Goal: Transaction & Acquisition: Purchase product/service

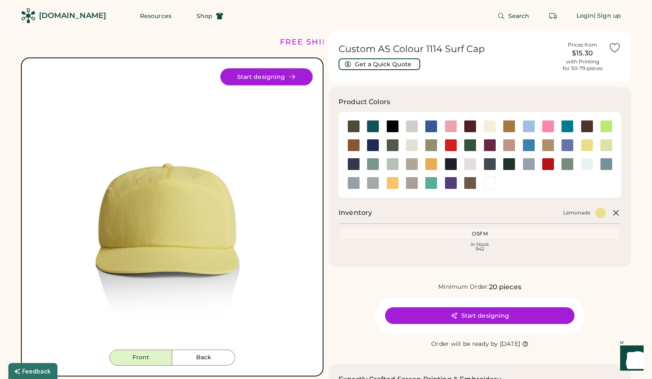
click at [281, 79] on button "Start designing" at bounding box center [267, 76] width 92 height 17
click at [429, 182] on div at bounding box center [431, 183] width 13 height 13
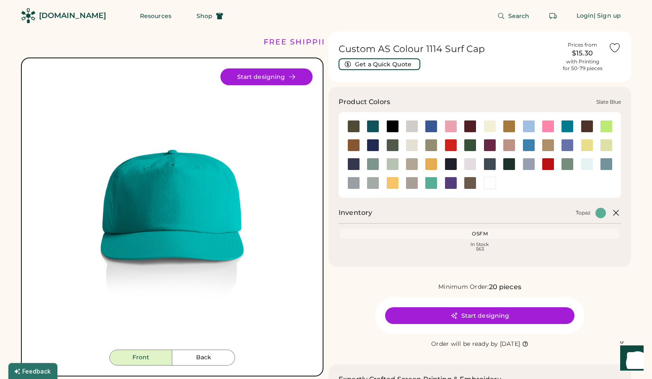
click at [603, 164] on div at bounding box center [606, 164] width 13 height 13
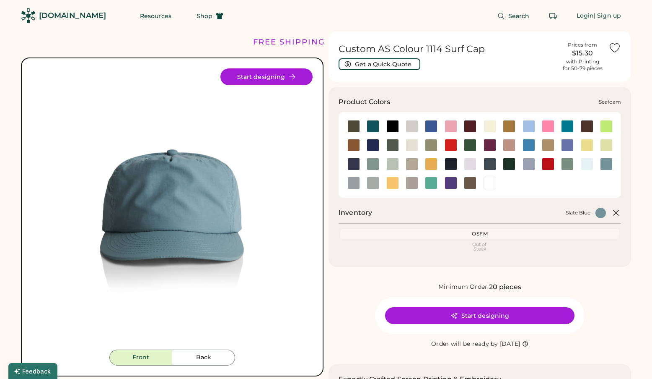
click at [591, 165] on div at bounding box center [587, 164] width 13 height 13
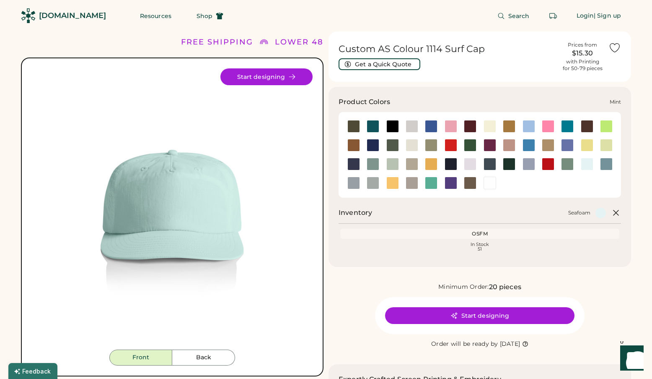
click at [387, 161] on div at bounding box center [393, 164] width 13 height 13
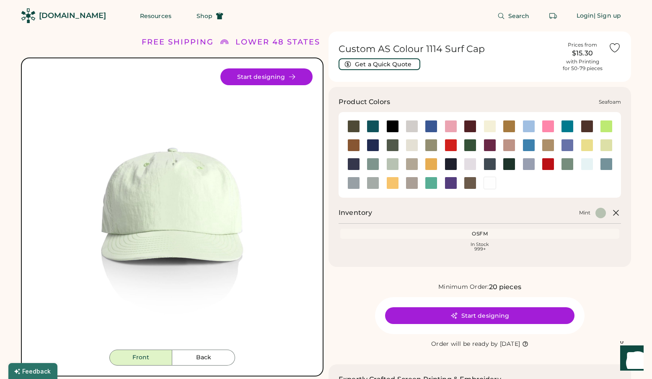
click at [587, 164] on div at bounding box center [587, 164] width 13 height 13
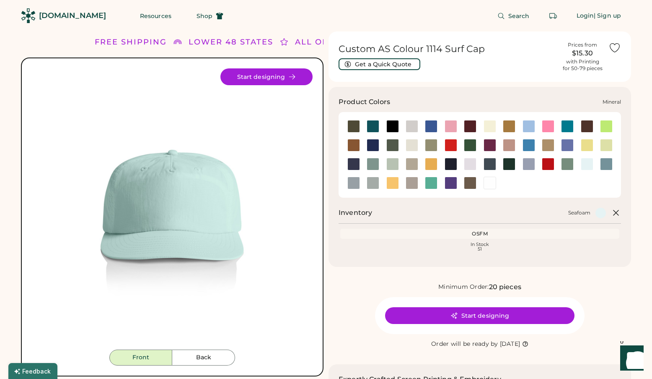
click at [376, 163] on div at bounding box center [373, 164] width 13 height 13
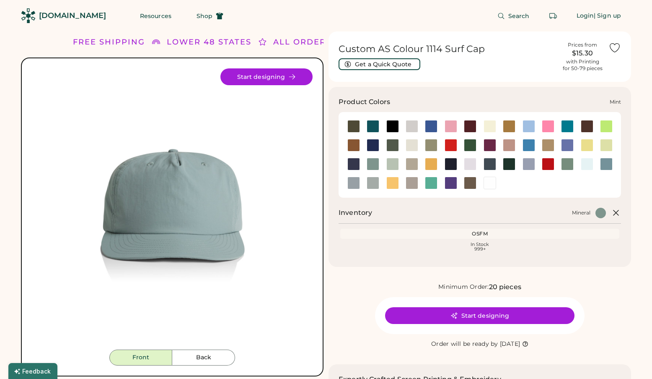
click at [391, 166] on div at bounding box center [393, 164] width 13 height 13
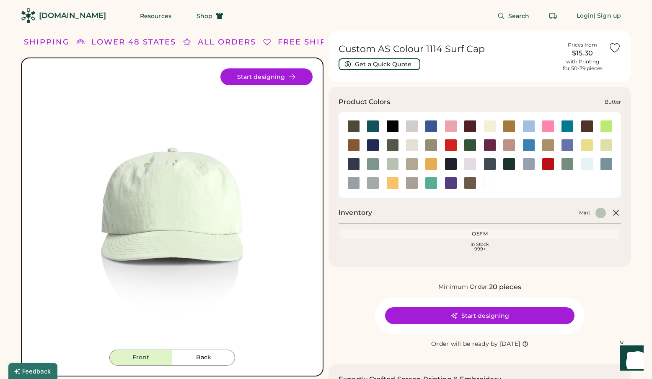
click at [485, 125] on div at bounding box center [490, 126] width 13 height 13
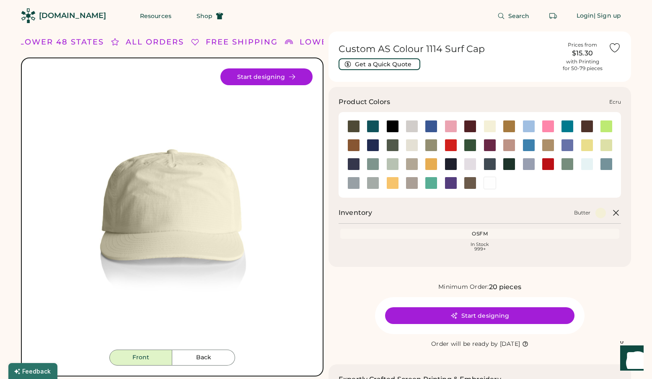
click at [408, 147] on div at bounding box center [412, 145] width 13 height 13
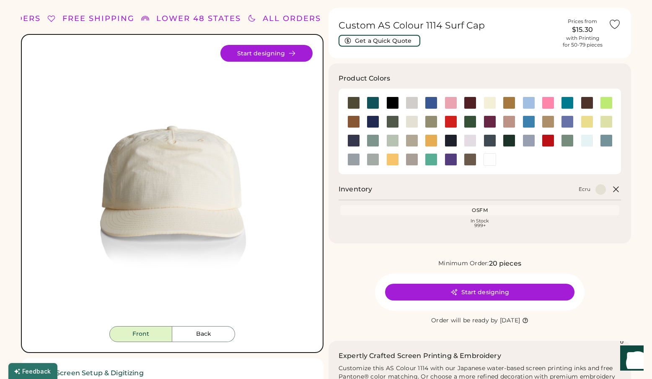
scroll to position [24, 0]
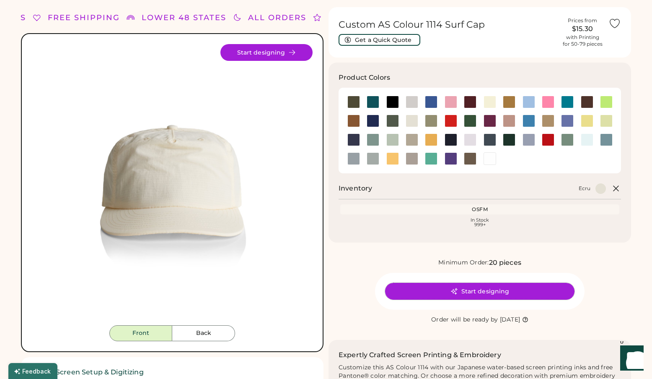
click at [418, 295] on button "Start designing" at bounding box center [480, 291] width 190 height 17
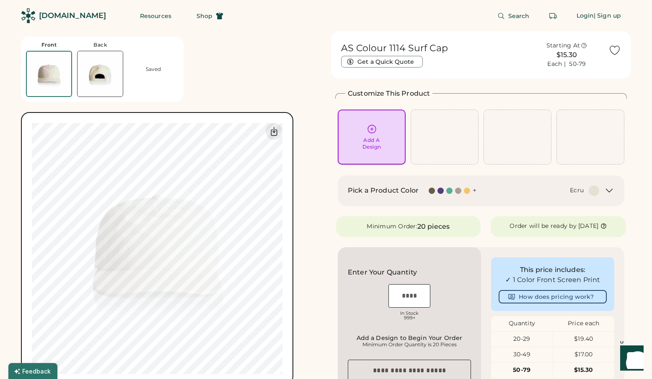
click at [384, 130] on div "Add A Design" at bounding box center [372, 137] width 56 height 26
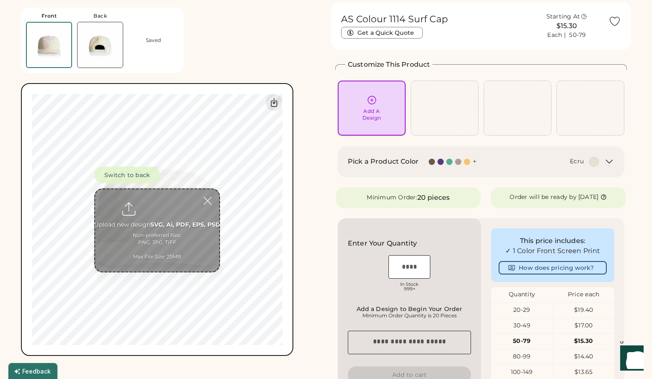
scroll to position [31, 0]
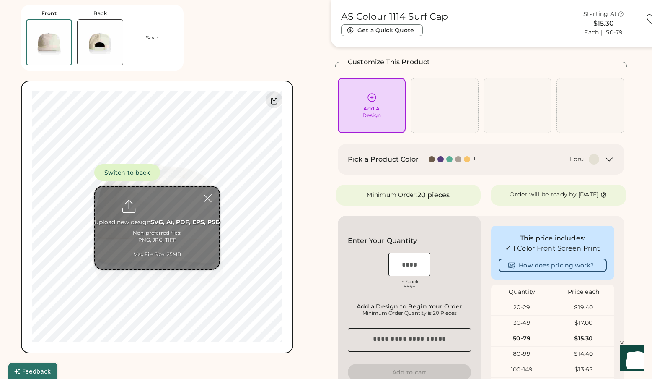
click at [174, 230] on input "file" at bounding box center [157, 228] width 124 height 82
type input "**********"
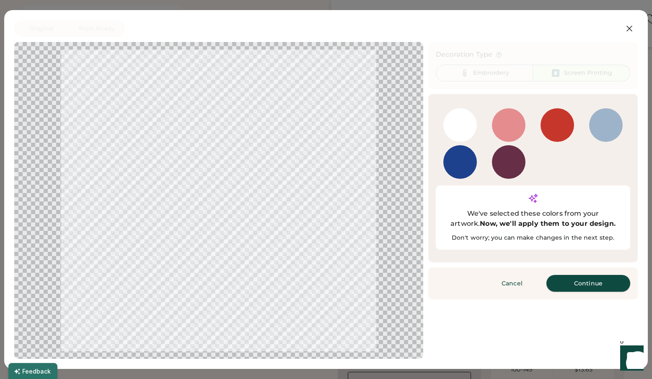
click at [600, 275] on button "Continue" at bounding box center [589, 283] width 84 height 17
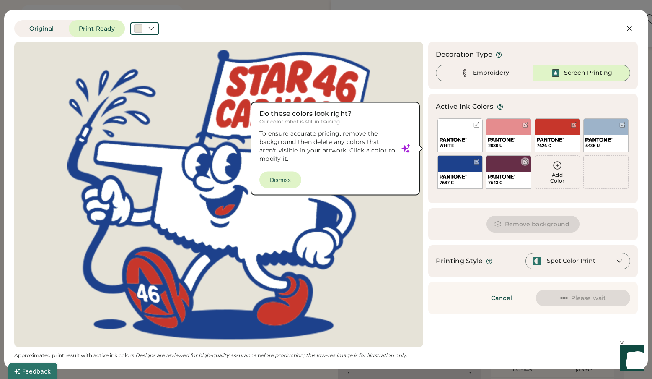
click at [525, 162] on div at bounding box center [525, 162] width 6 height 6
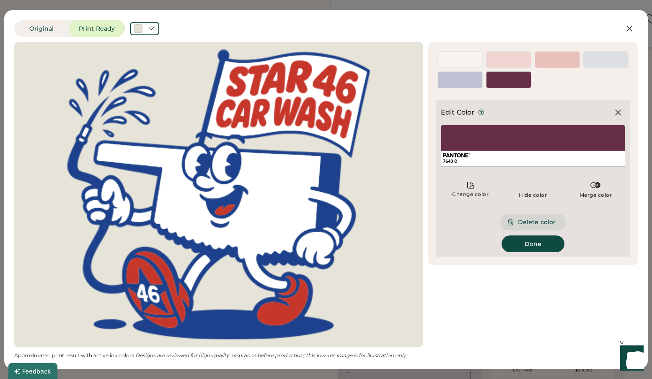
click at [543, 218] on button "Delete color" at bounding box center [533, 221] width 65 height 17
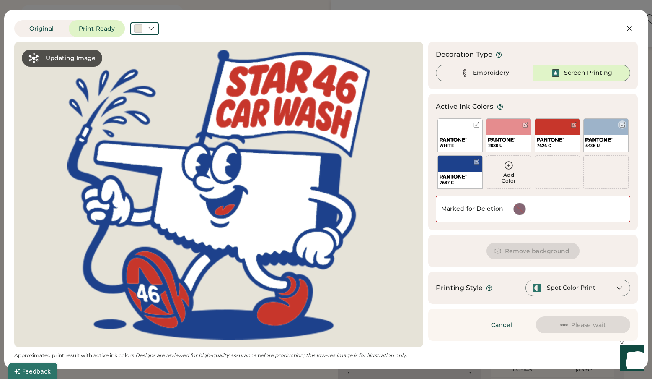
click at [622, 123] on div at bounding box center [623, 125] width 6 height 6
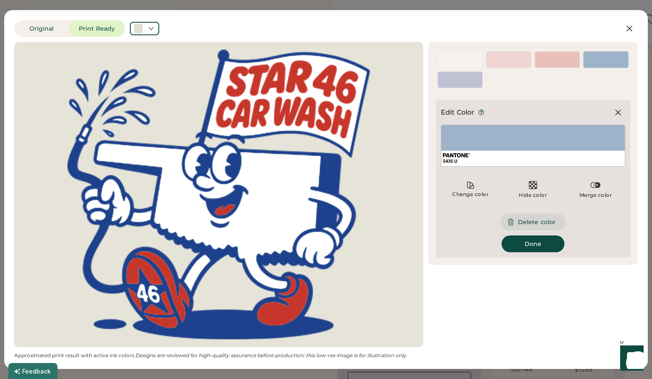
click at [535, 218] on button "Delete color" at bounding box center [533, 221] width 65 height 17
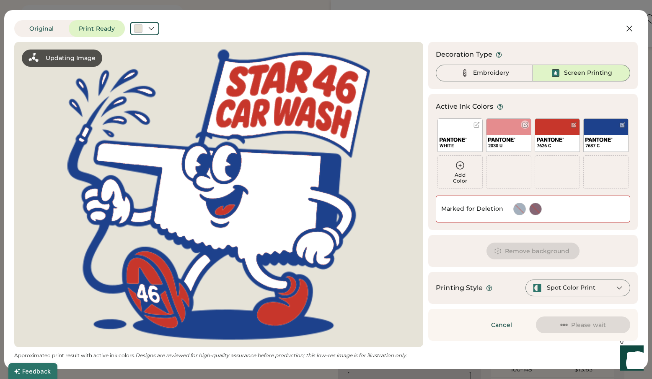
click at [524, 123] on div at bounding box center [525, 125] width 6 height 6
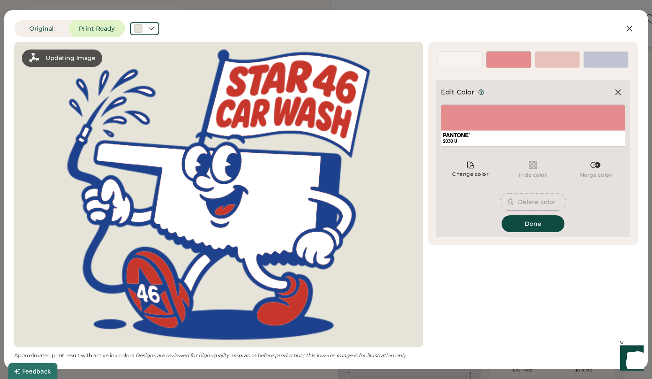
click at [526, 201] on button "Delete color" at bounding box center [533, 201] width 65 height 17
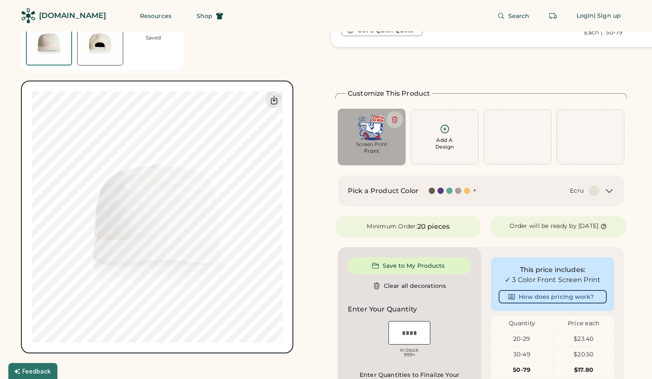
scroll to position [63, 0]
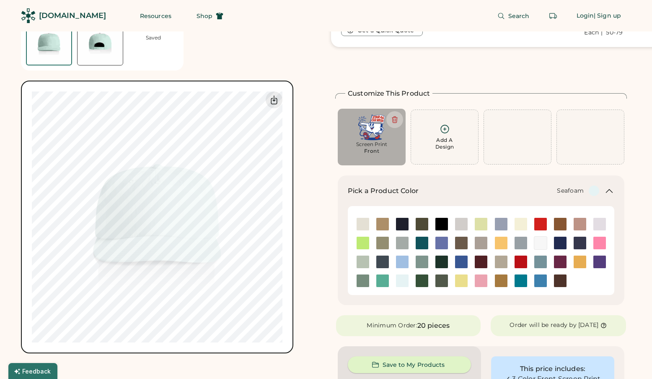
scroll to position [142, 0]
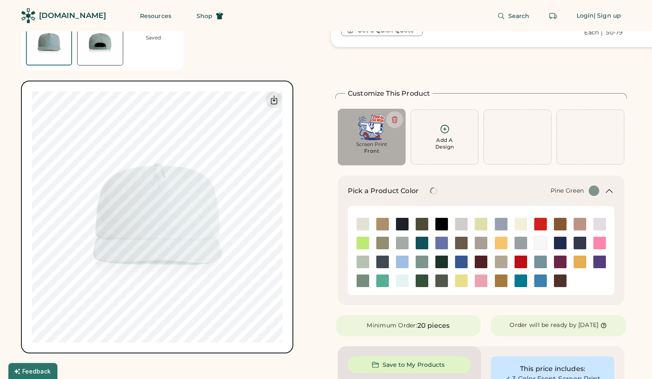
scroll to position [130, 0]
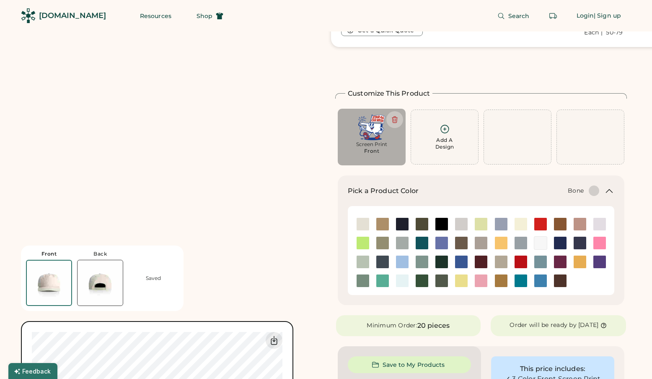
scroll to position [330, 0]
